Goal: Obtain resource: Download file/media

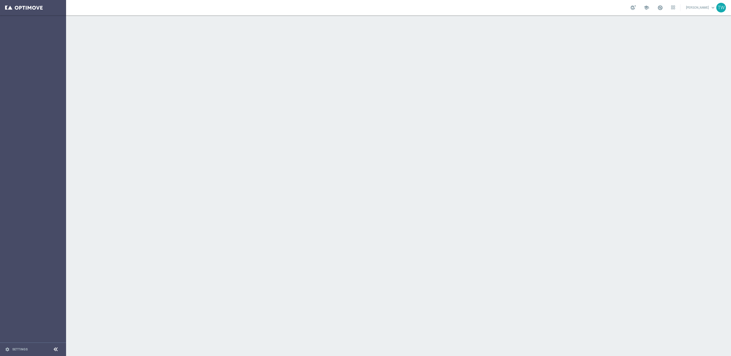
click at [54, 76] on sidenavbar "settings Settings" at bounding box center [33, 178] width 66 height 356
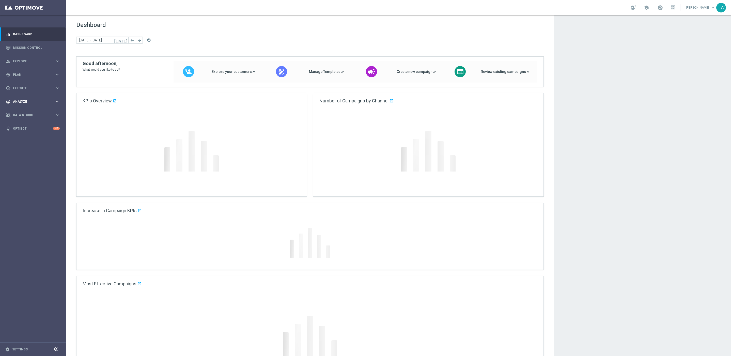
click at [60, 103] on icon "keyboard_arrow_right" at bounding box center [57, 101] width 5 height 5
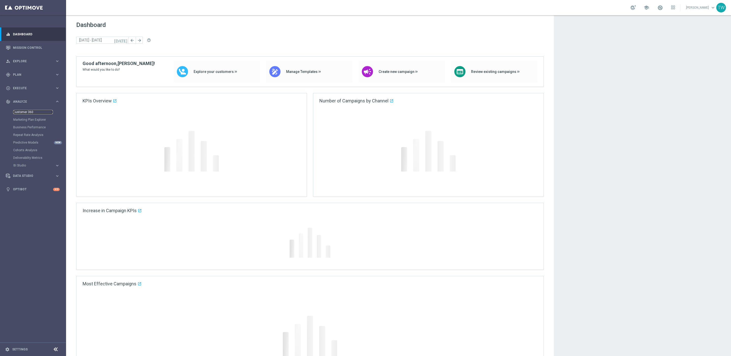
click at [19, 110] on link "Customer 360" at bounding box center [33, 112] width 40 height 4
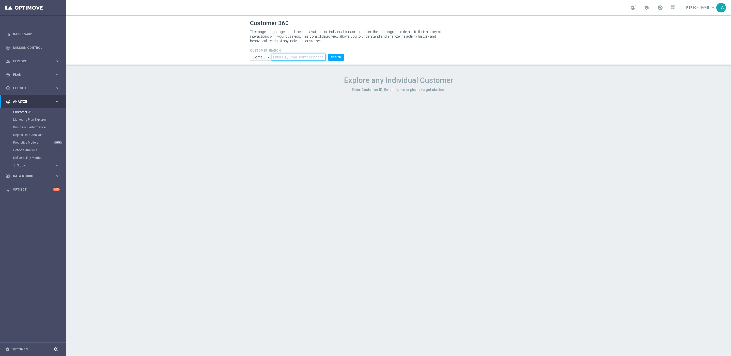
click at [303, 58] on input "text" at bounding box center [298, 57] width 54 height 7
paste input "21116211"
type input "21116211"
click at [334, 59] on button "Search" at bounding box center [335, 57] width 15 height 7
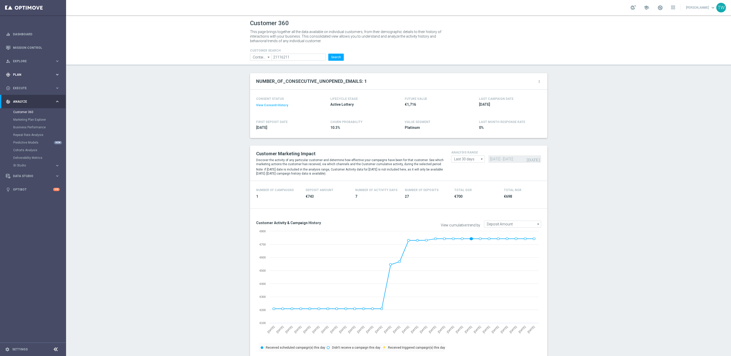
click at [33, 75] on span "Plan" at bounding box center [34, 74] width 42 height 3
click at [29, 85] on link "Target Groups" at bounding box center [33, 85] width 40 height 4
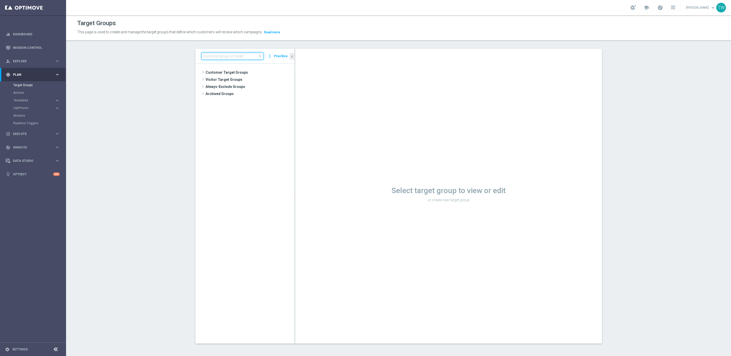
click at [244, 58] on input at bounding box center [232, 56] width 62 height 7
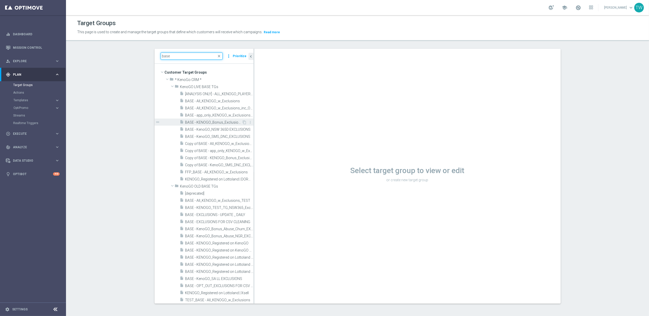
type input "base"
click at [224, 124] on span "BASE - KENOGO_Bonus_Exclusions" at bounding box center [213, 122] width 57 height 4
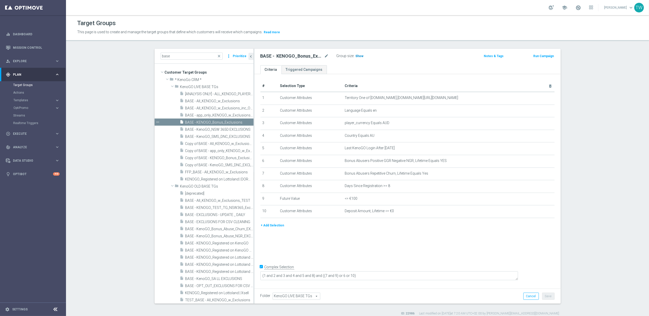
click at [362, 57] on span "Show" at bounding box center [360, 56] width 8 height 4
click at [361, 56] on span "23,838" at bounding box center [361, 56] width 11 height 5
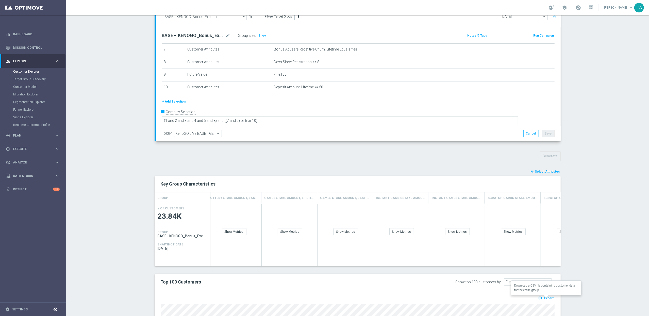
click at [550, 298] on span "Export" at bounding box center [549, 299] width 9 height 4
